Goal: Information Seeking & Learning: Learn about a topic

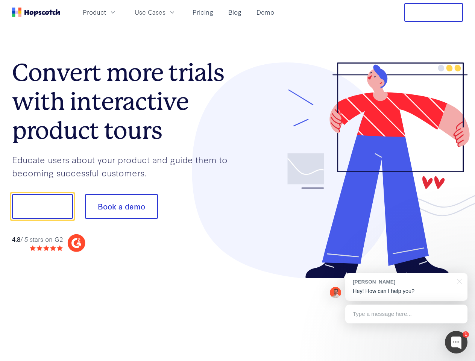
click at [238, 181] on div at bounding box center [351, 170] width 226 height 216
click at [106, 12] on span "Product" at bounding box center [94, 12] width 23 height 9
click at [166, 12] on span "Use Cases" at bounding box center [150, 12] width 31 height 9
click at [434, 12] on button "Free Trial" at bounding box center [434, 12] width 59 height 19
click at [42, 207] on button "Show me!" at bounding box center [42, 206] width 61 height 25
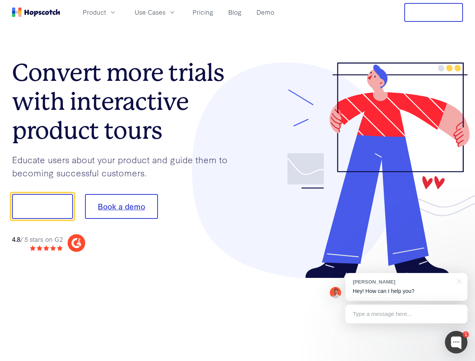
click at [121, 207] on button "Book a demo" at bounding box center [121, 206] width 73 height 25
click at [457, 343] on div at bounding box center [456, 342] width 23 height 23
click at [407, 287] on div "[PERSON_NAME] Hey! How can I help you?" at bounding box center [407, 287] width 122 height 28
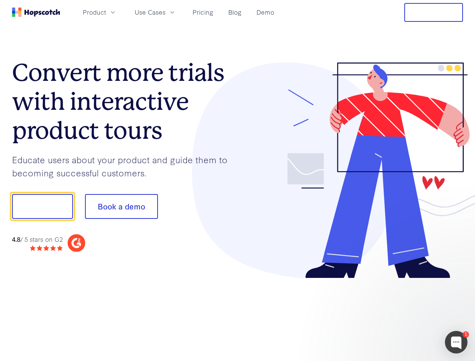
click at [458, 281] on div at bounding box center [397, 205] width 141 height 251
click at [407, 314] on div at bounding box center [397, 256] width 141 height 150
